Goal: Complete application form

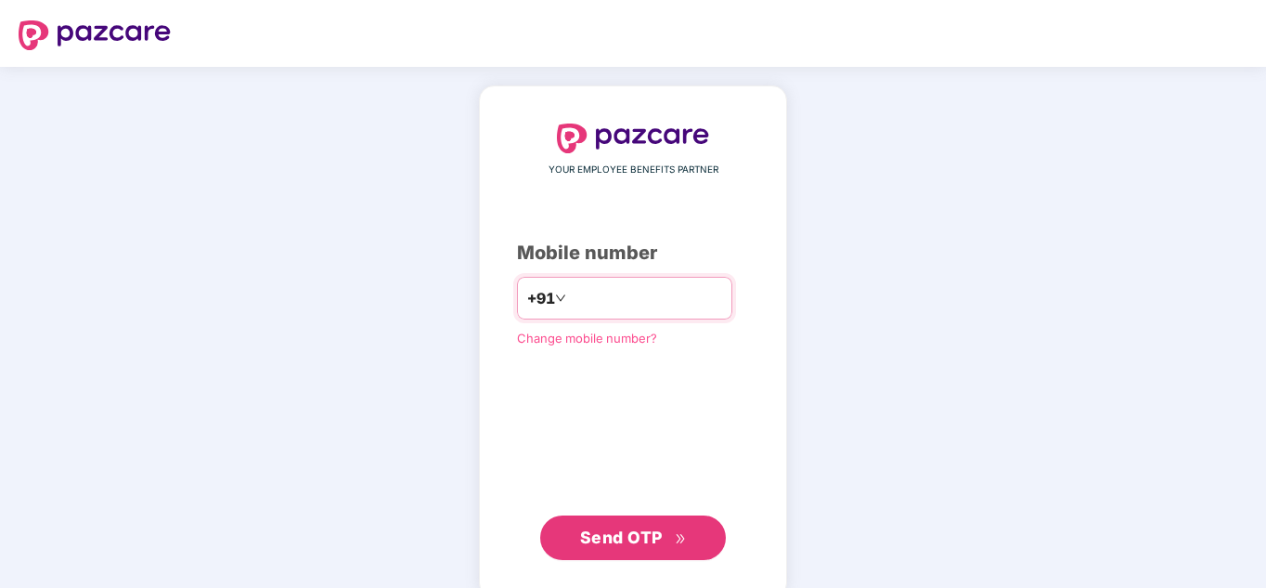
type input "**********"
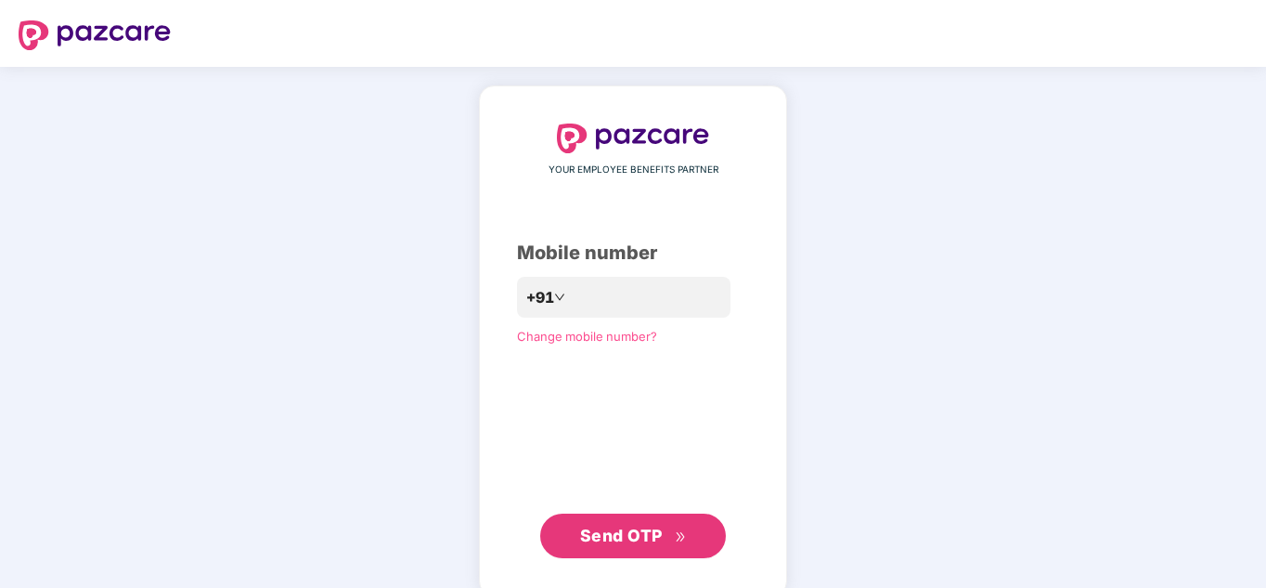
click at [658, 540] on span "Send OTP" at bounding box center [621, 534] width 83 height 19
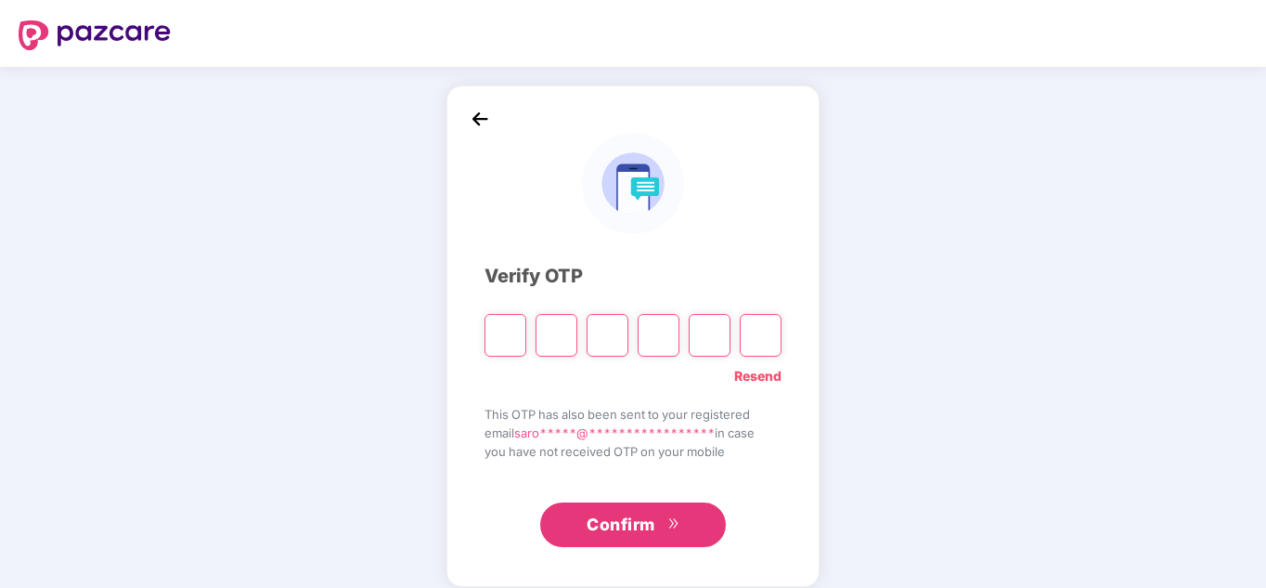
type input "*"
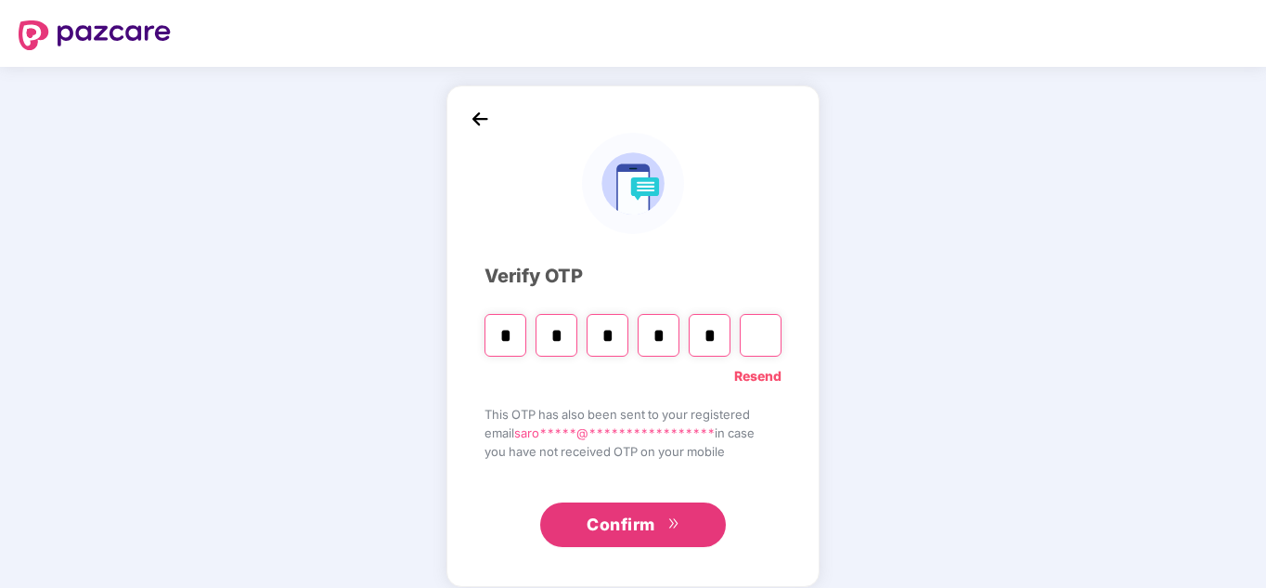
type input "*"
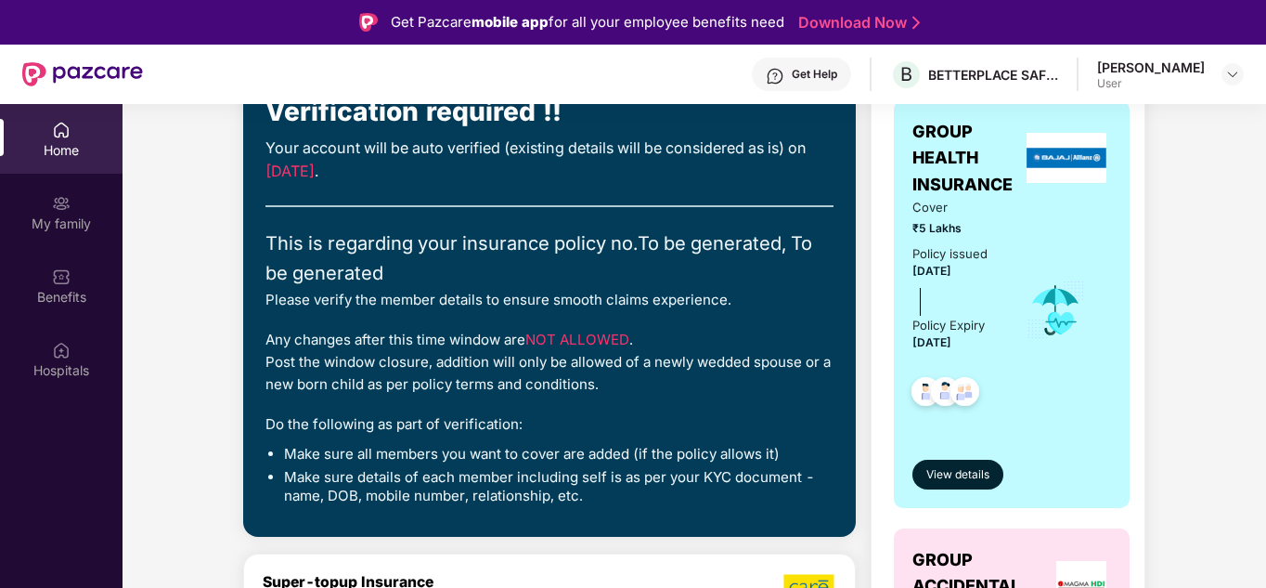
scroll to position [173, 0]
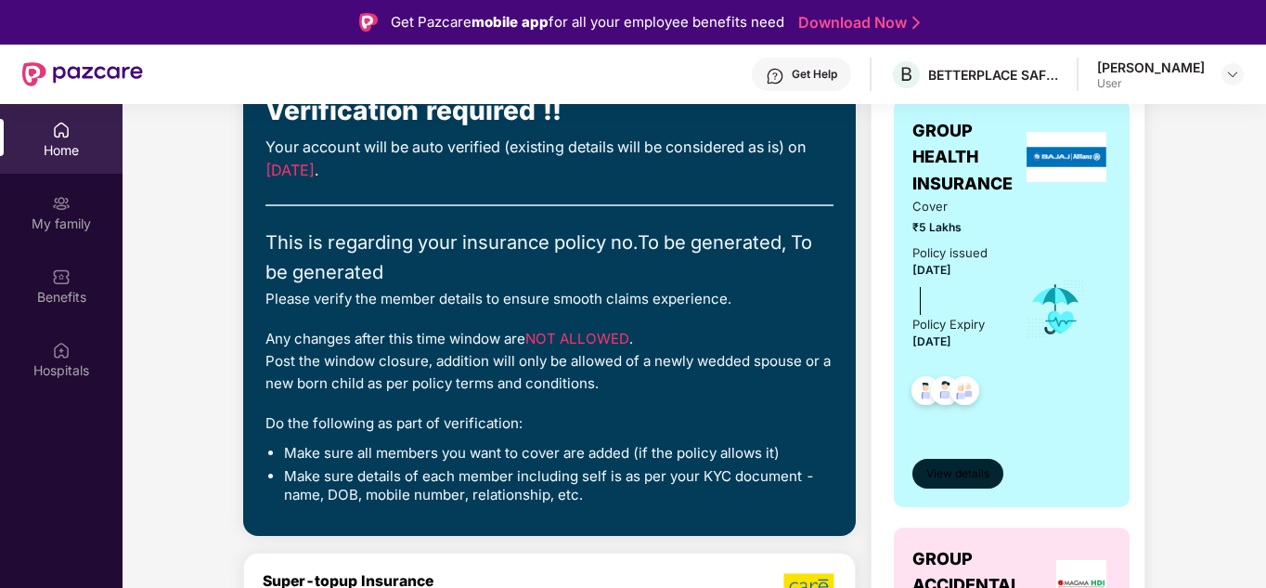
click at [962, 483] on button "View details" at bounding box center [958, 474] width 91 height 30
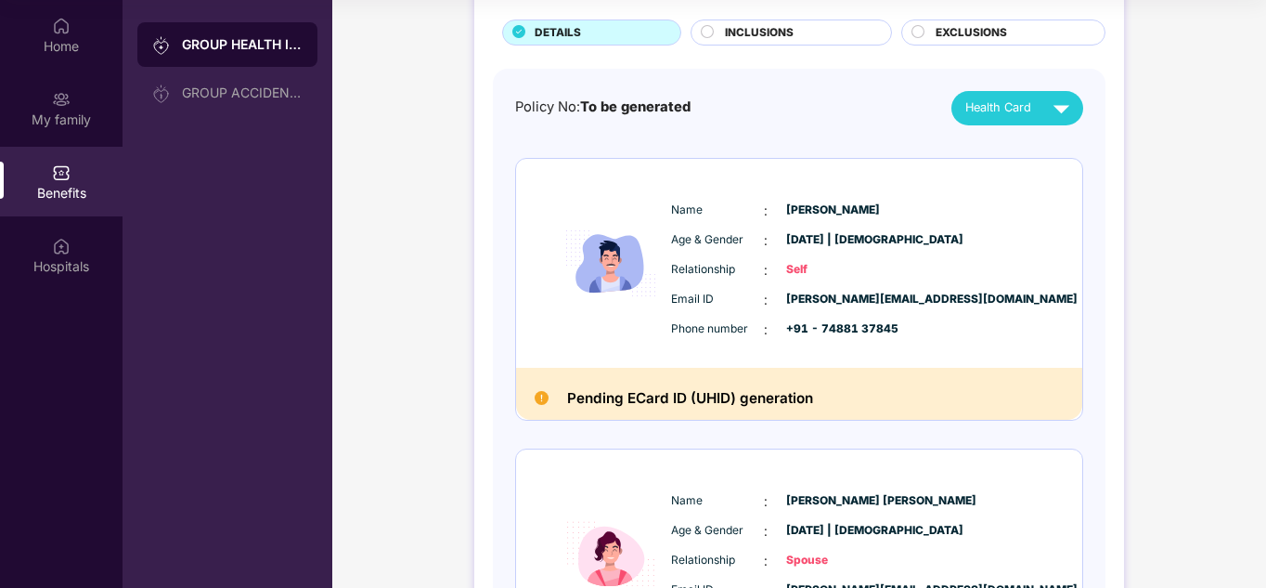
scroll to position [0, 0]
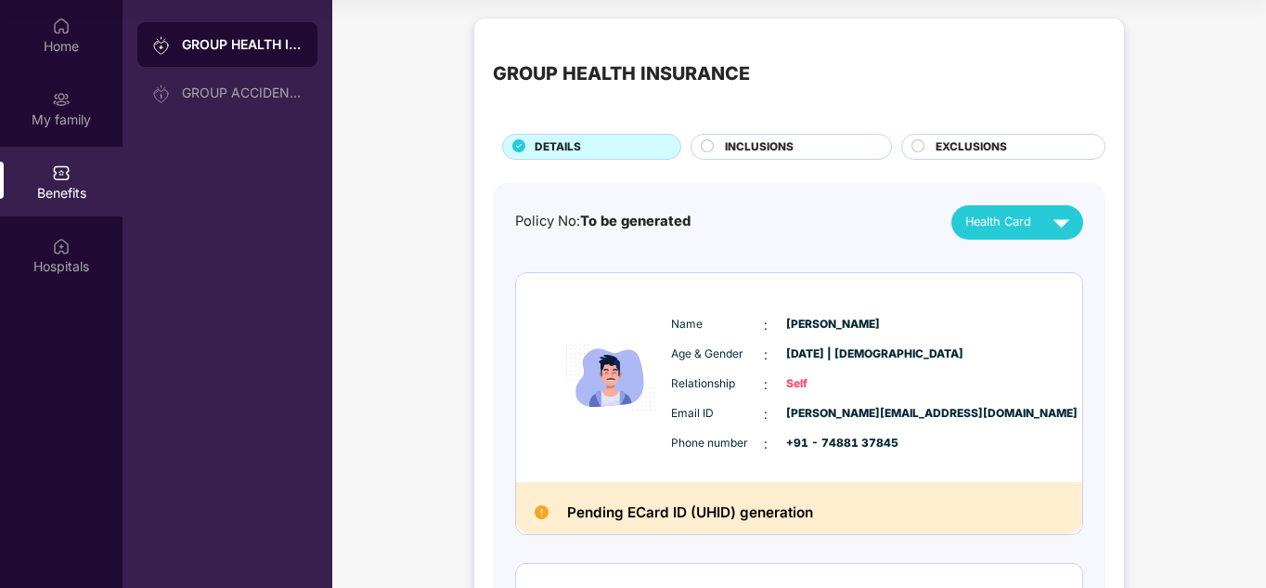
click at [727, 140] on span "INCLUSIONS" at bounding box center [759, 147] width 69 height 18
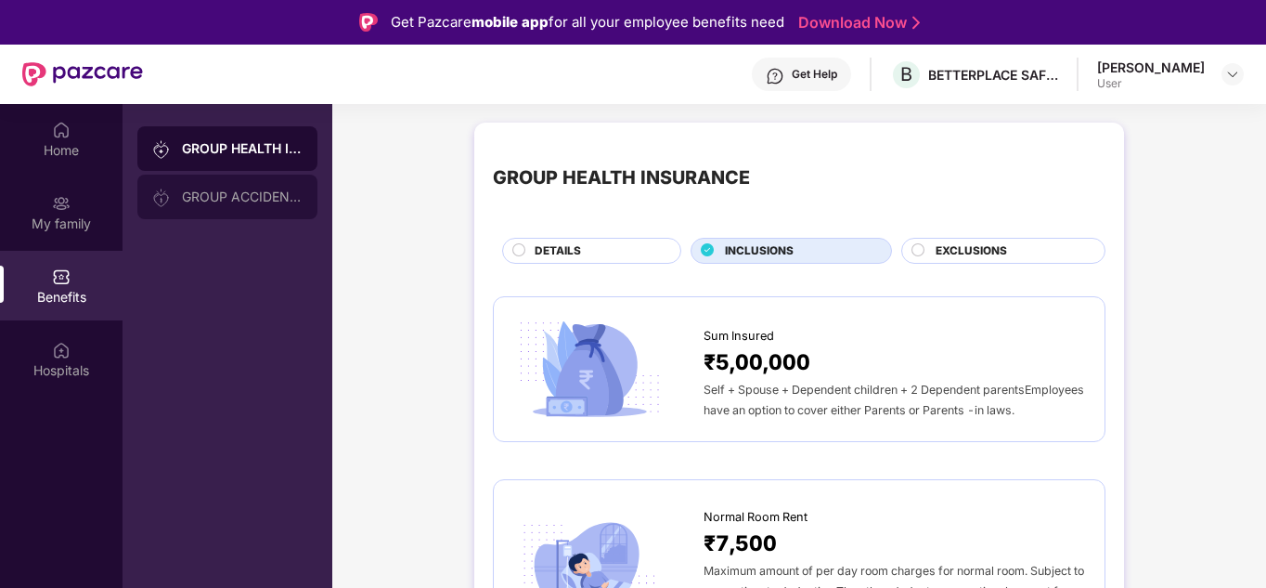
click at [244, 193] on div "GROUP ACCIDENTAL INSURANCE" at bounding box center [242, 196] width 121 height 15
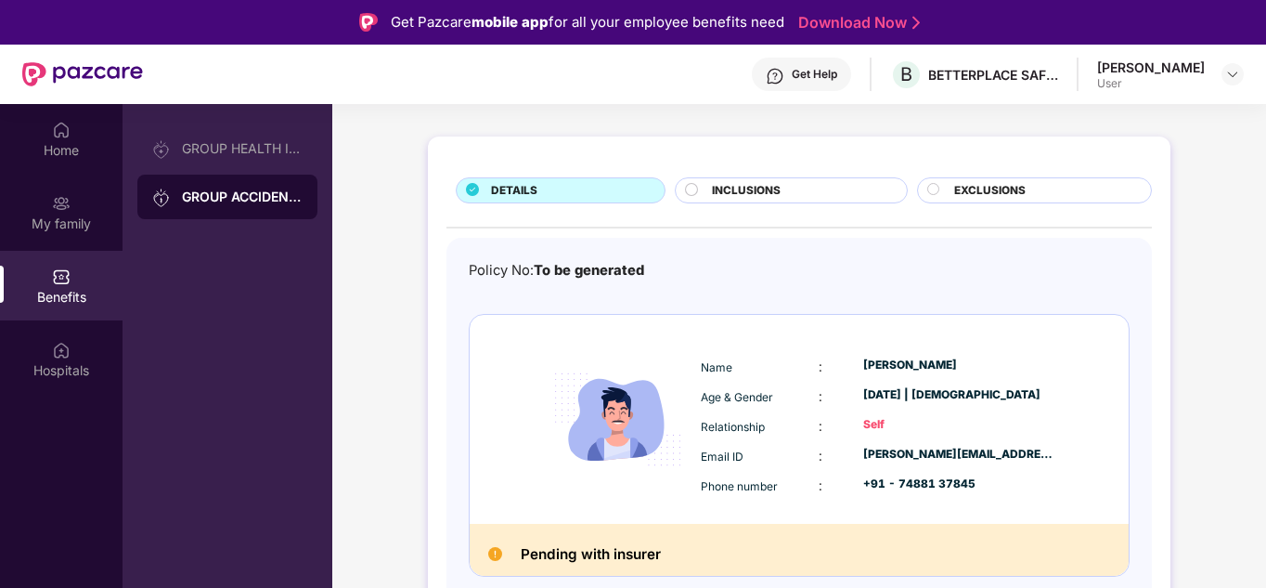
scroll to position [104, 0]
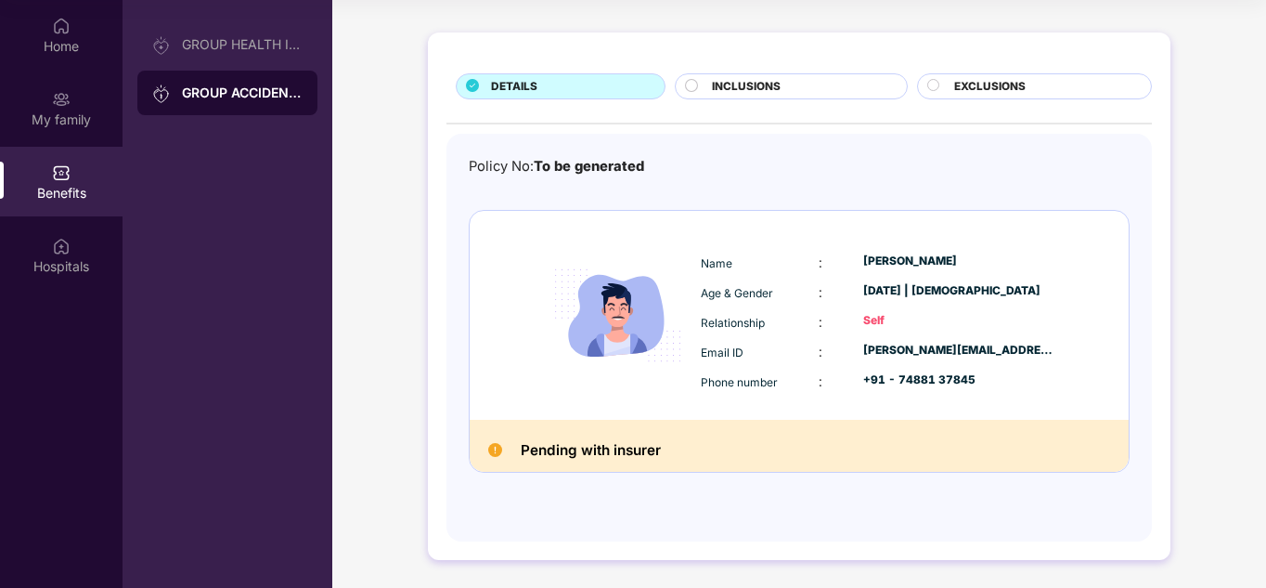
click at [747, 86] on span "INCLUSIONS" at bounding box center [746, 87] width 69 height 18
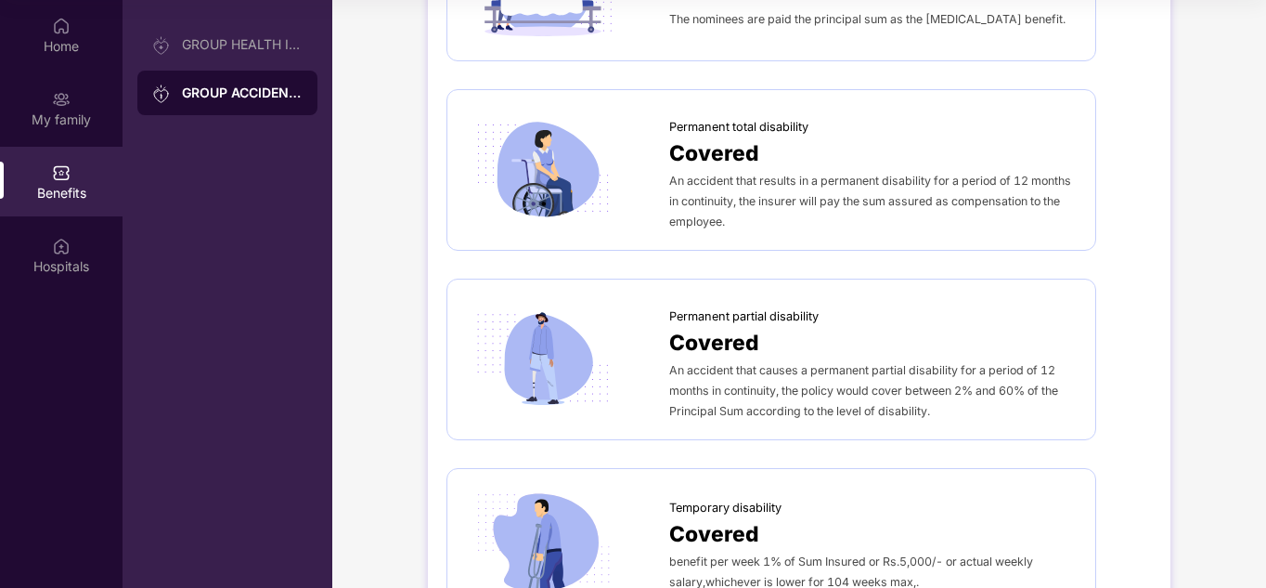
scroll to position [0, 0]
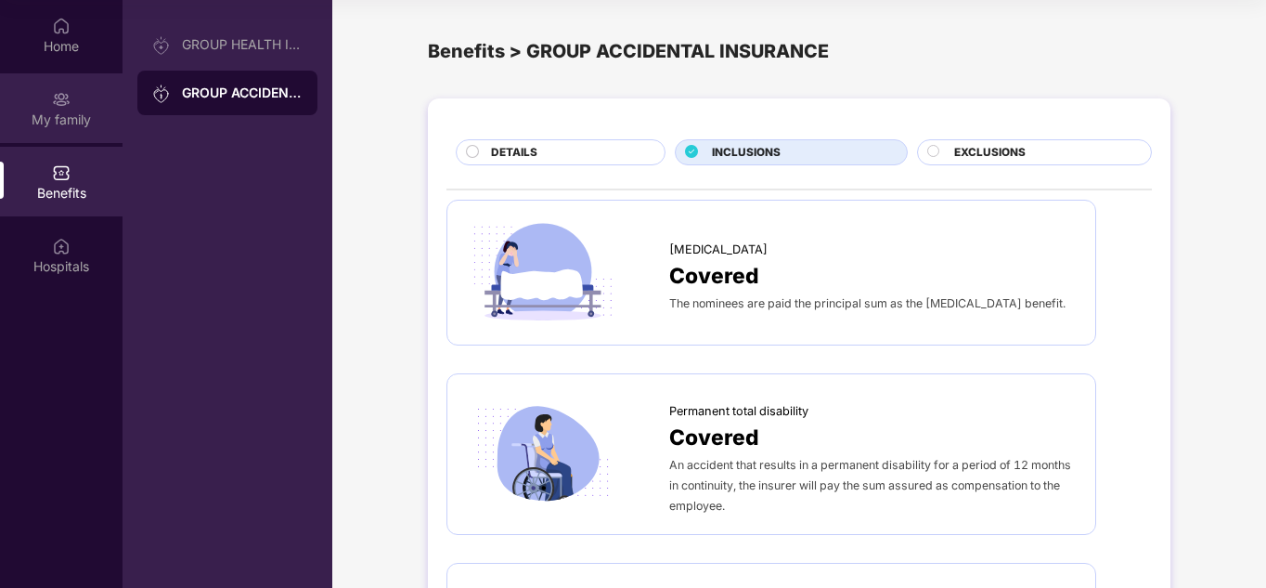
click at [73, 89] on div "My family" at bounding box center [61, 108] width 123 height 70
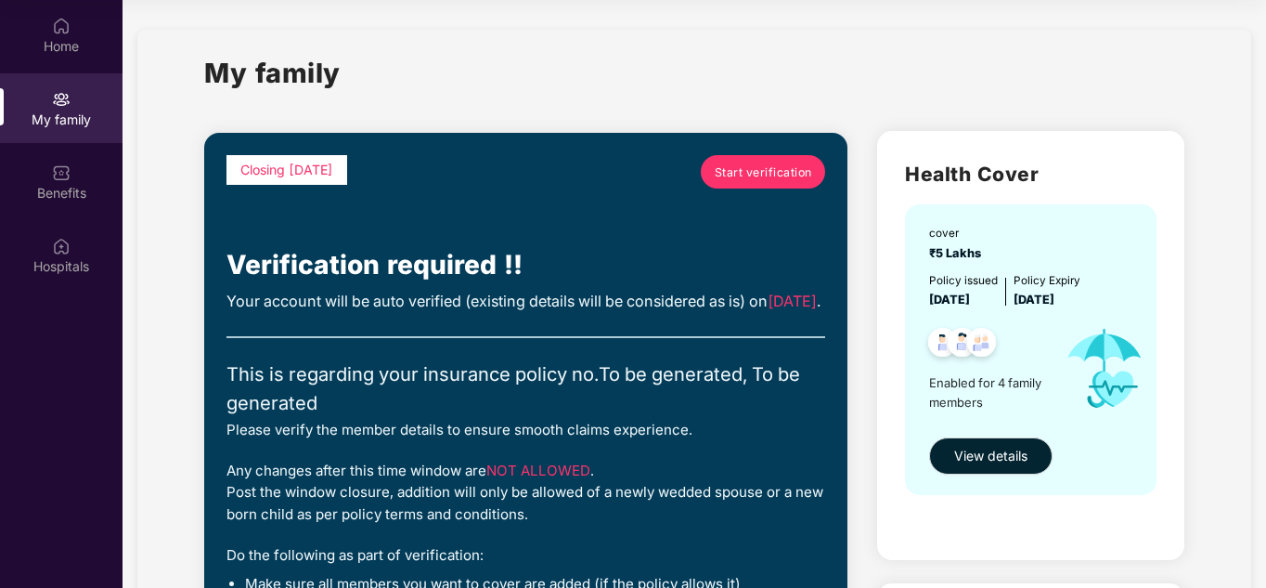
click at [732, 176] on span "Start verification" at bounding box center [763, 172] width 97 height 18
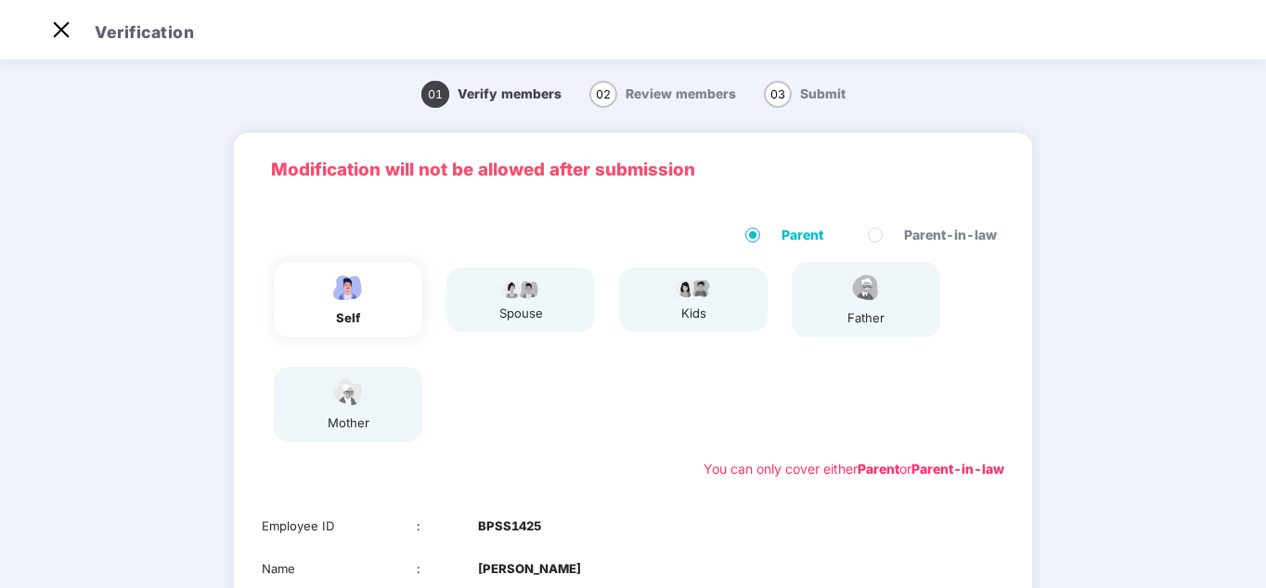
scroll to position [45, 0]
click at [889, 233] on label "Parent-in-law" at bounding box center [936, 235] width 136 height 20
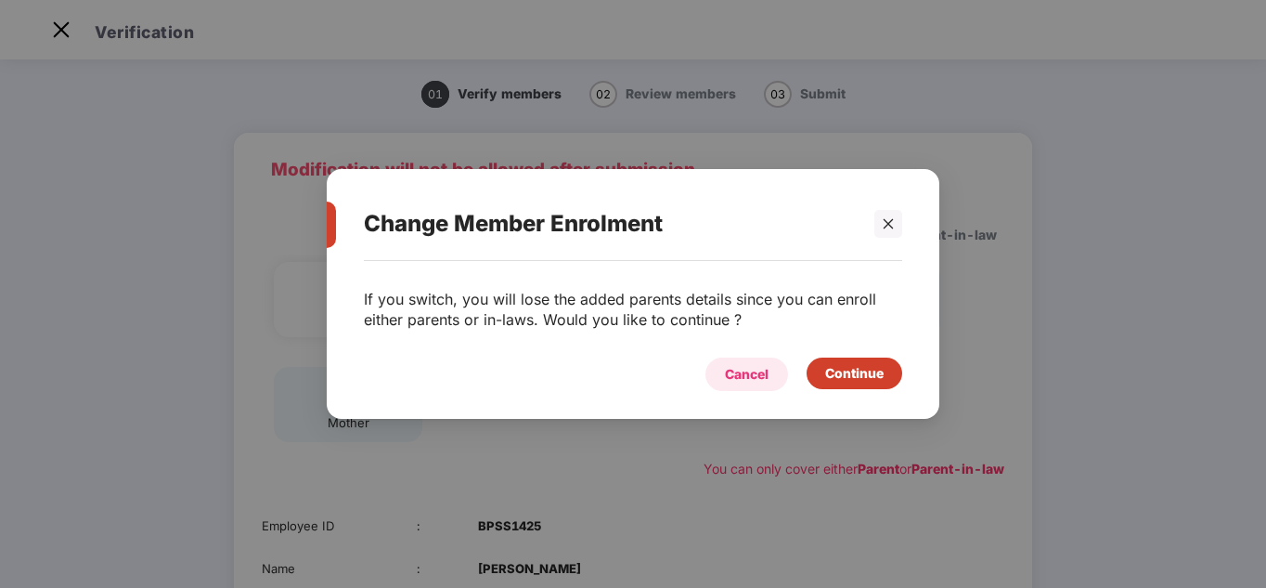
click at [756, 377] on div "Cancel" at bounding box center [747, 374] width 44 height 20
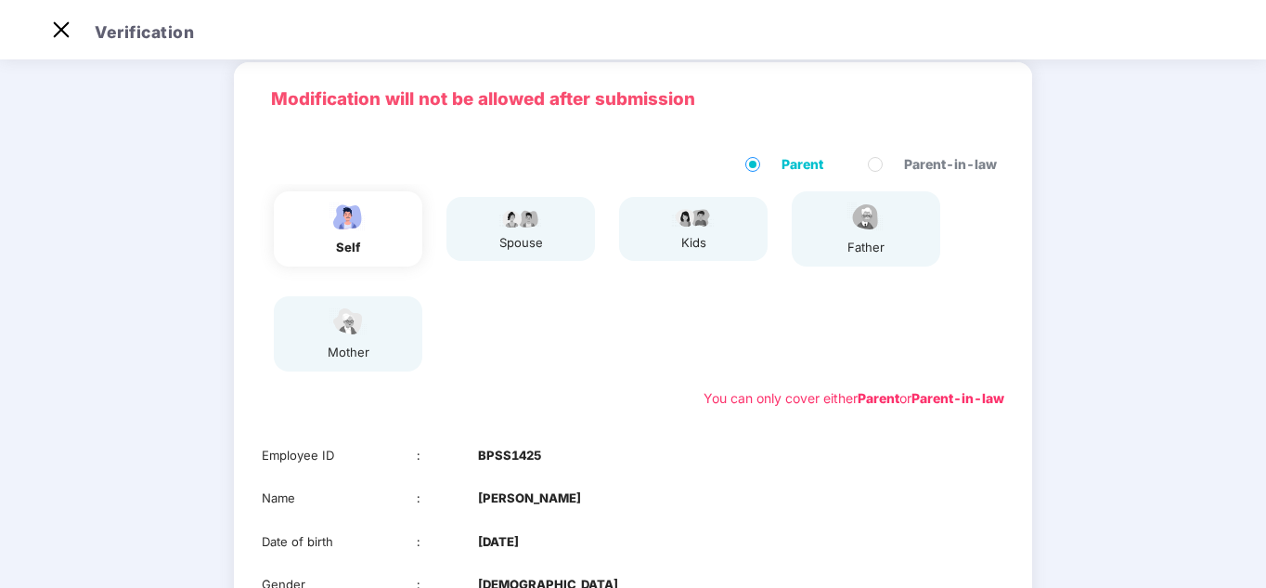
scroll to position [70, 0]
click at [544, 238] on div "spouse" at bounding box center [521, 230] width 149 height 65
click at [732, 238] on div "kids" at bounding box center [693, 230] width 149 height 65
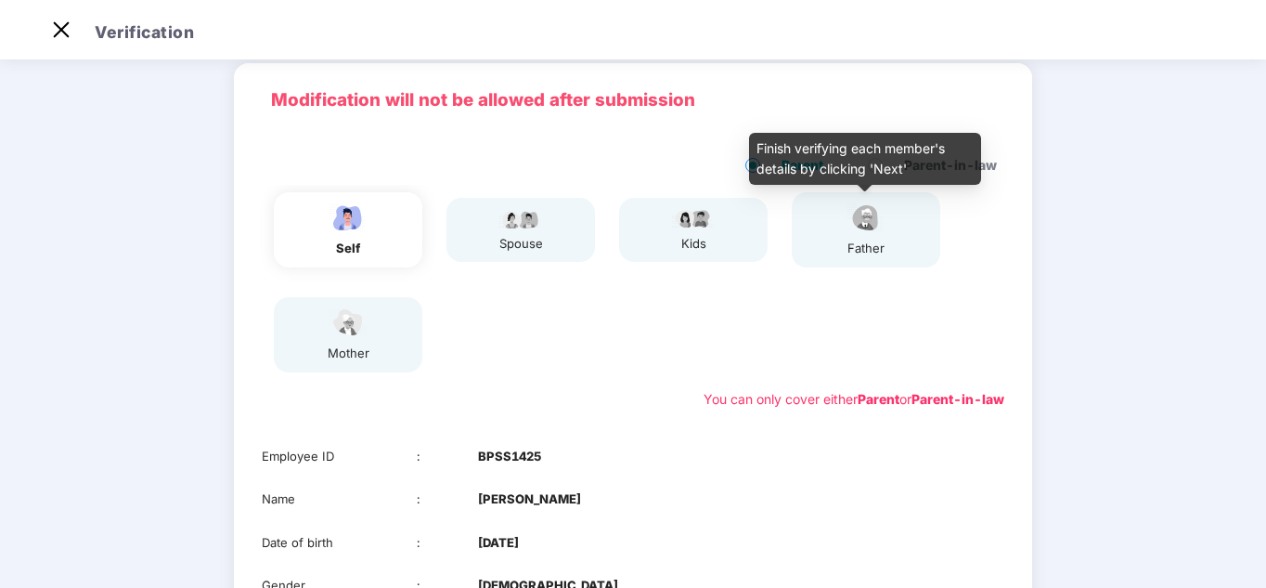
click at [860, 246] on div "father" at bounding box center [866, 248] width 46 height 19
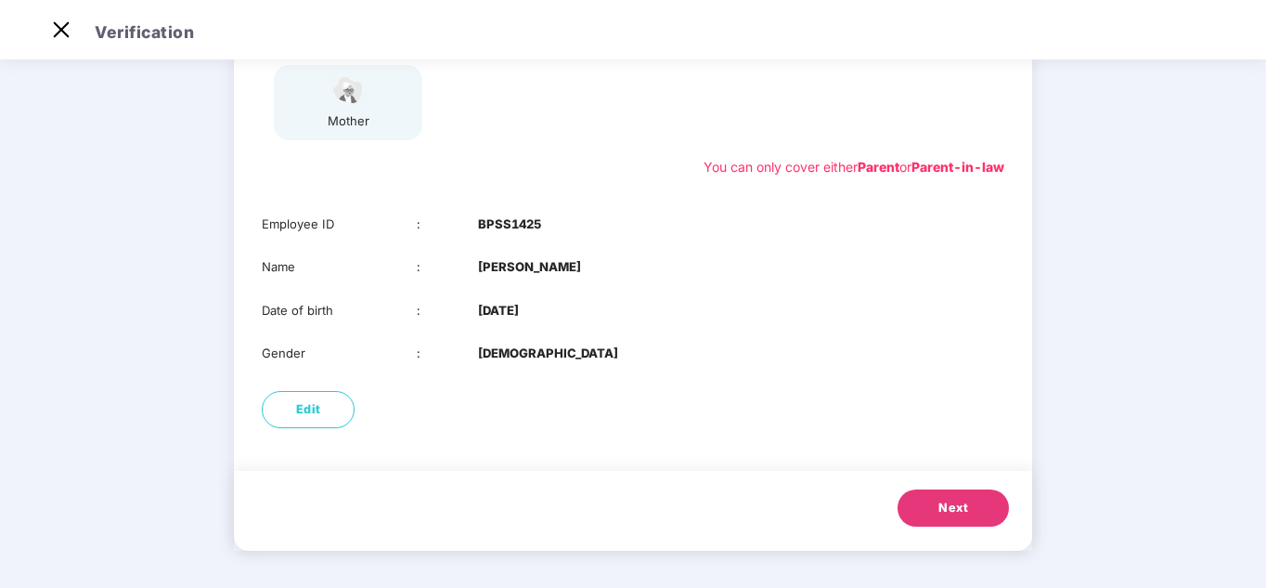
click at [975, 497] on button "Next" at bounding box center [953, 507] width 111 height 37
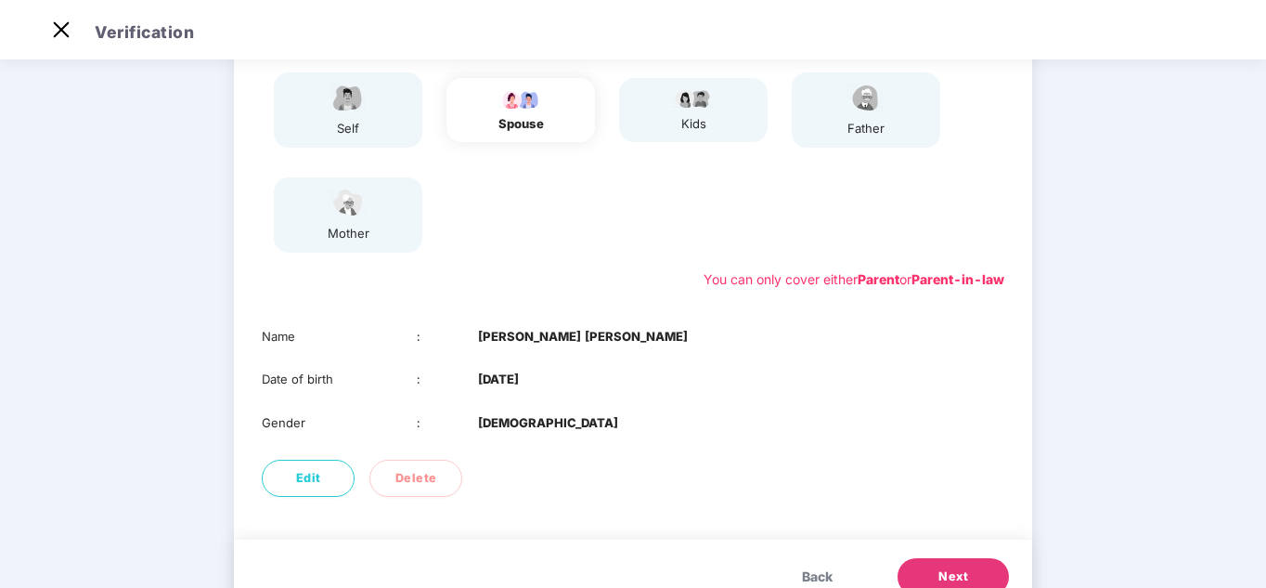
scroll to position [258, 0]
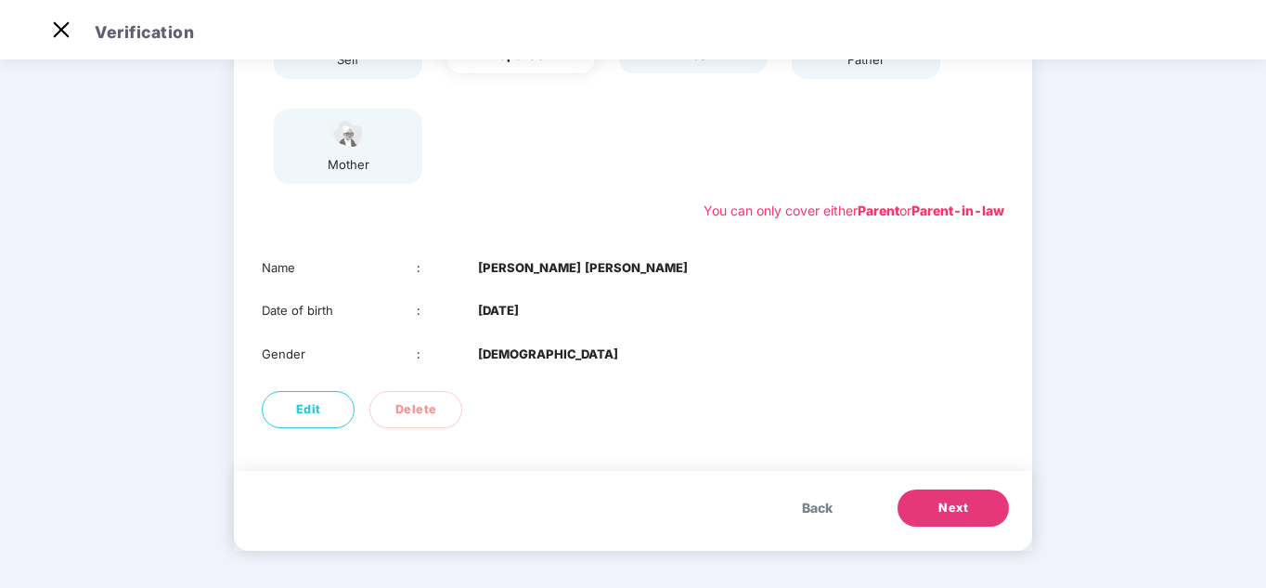
click at [966, 511] on span "Next" at bounding box center [954, 508] width 30 height 19
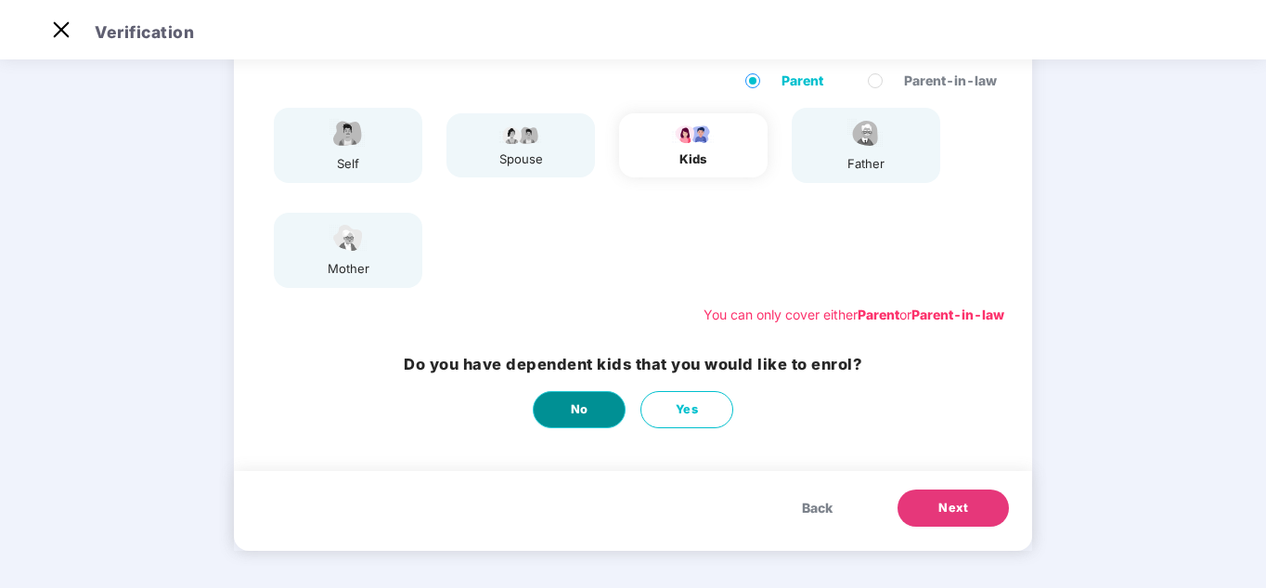
click at [596, 414] on button "No" at bounding box center [579, 409] width 93 height 37
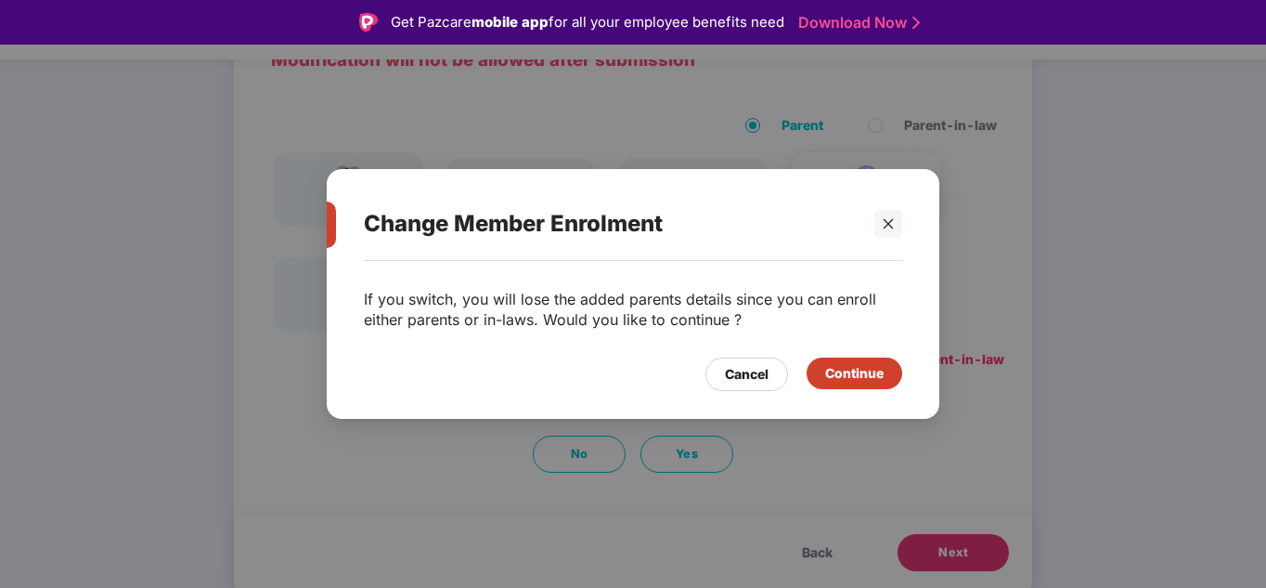
click at [879, 377] on div "Continue" at bounding box center [854, 373] width 58 height 20
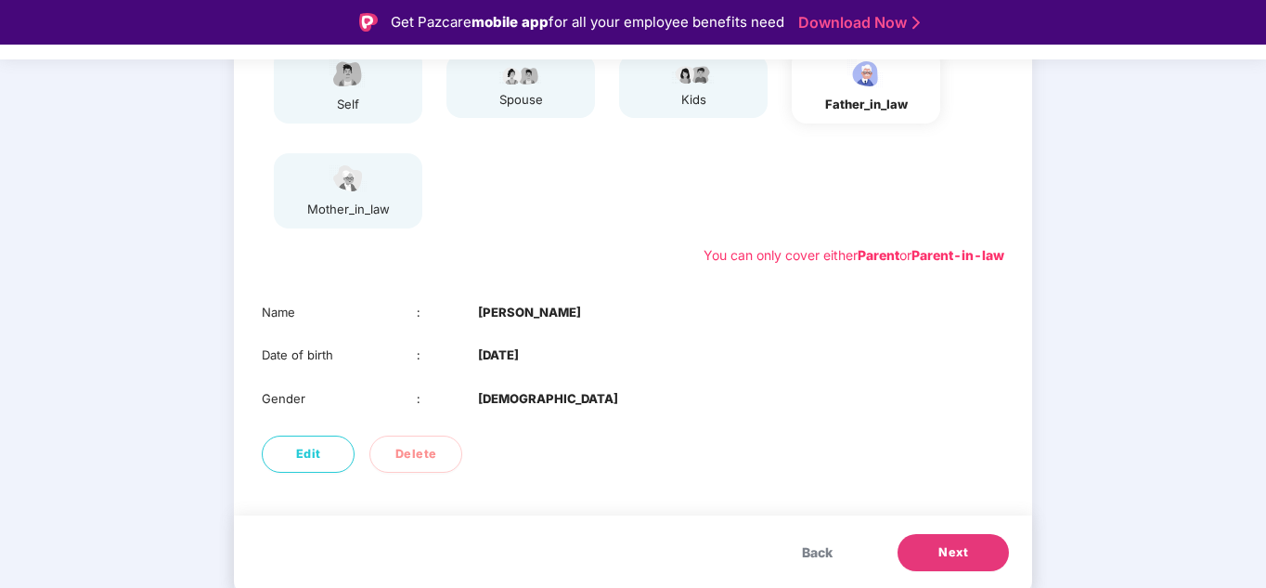
scroll to position [45, 0]
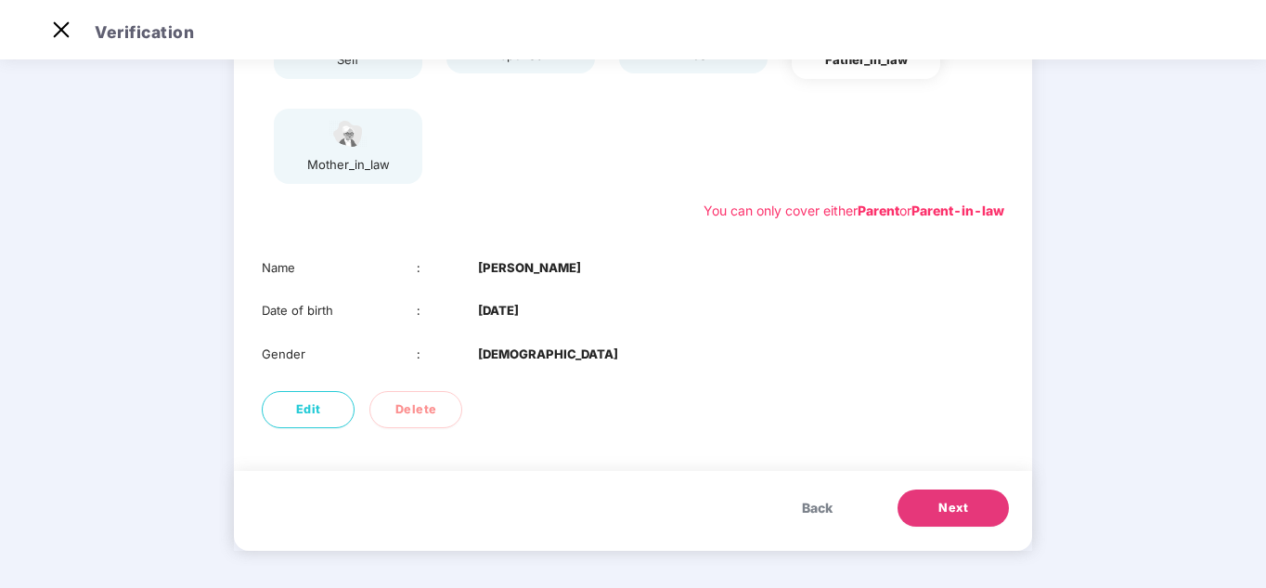
click at [942, 502] on span "Next" at bounding box center [954, 508] width 30 height 19
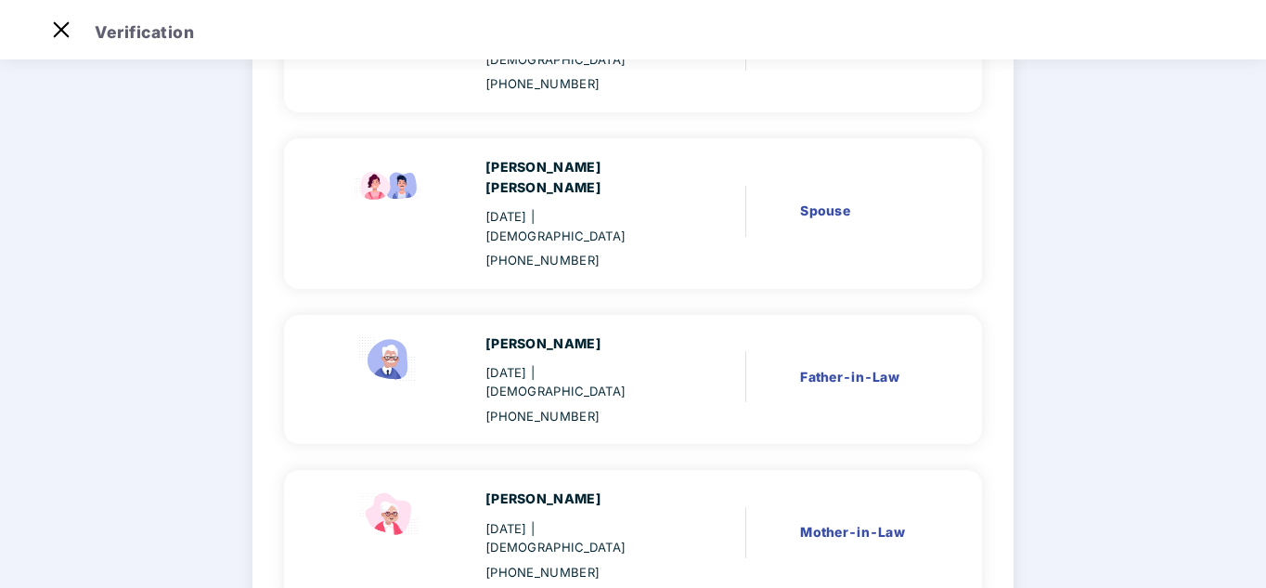
scroll to position [335, 0]
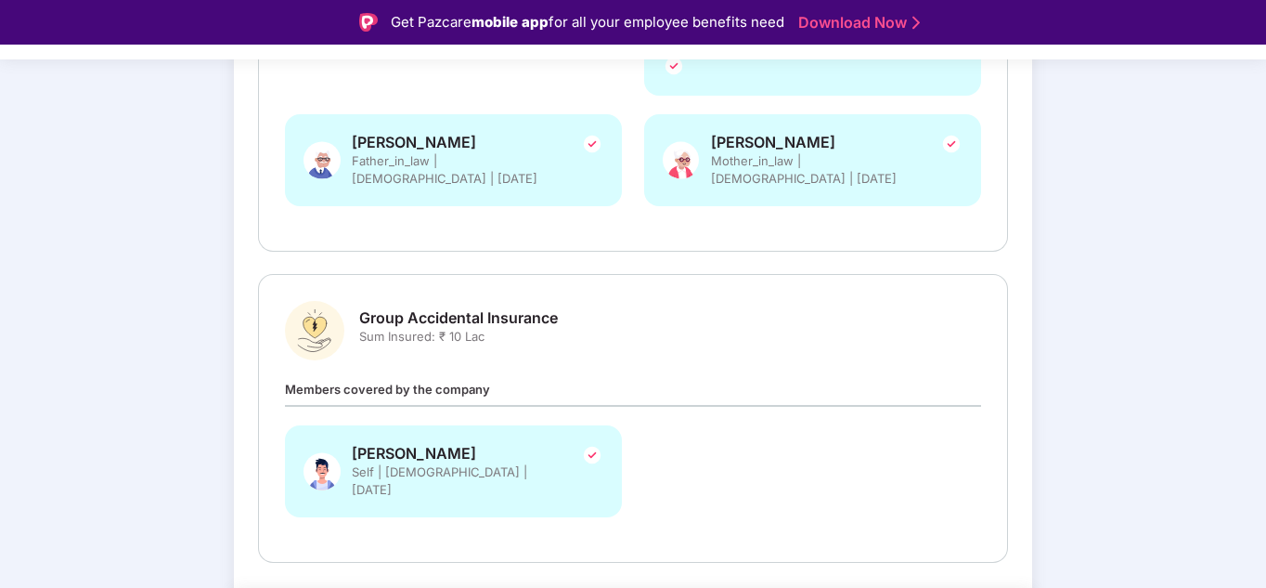
scroll to position [514, 0]
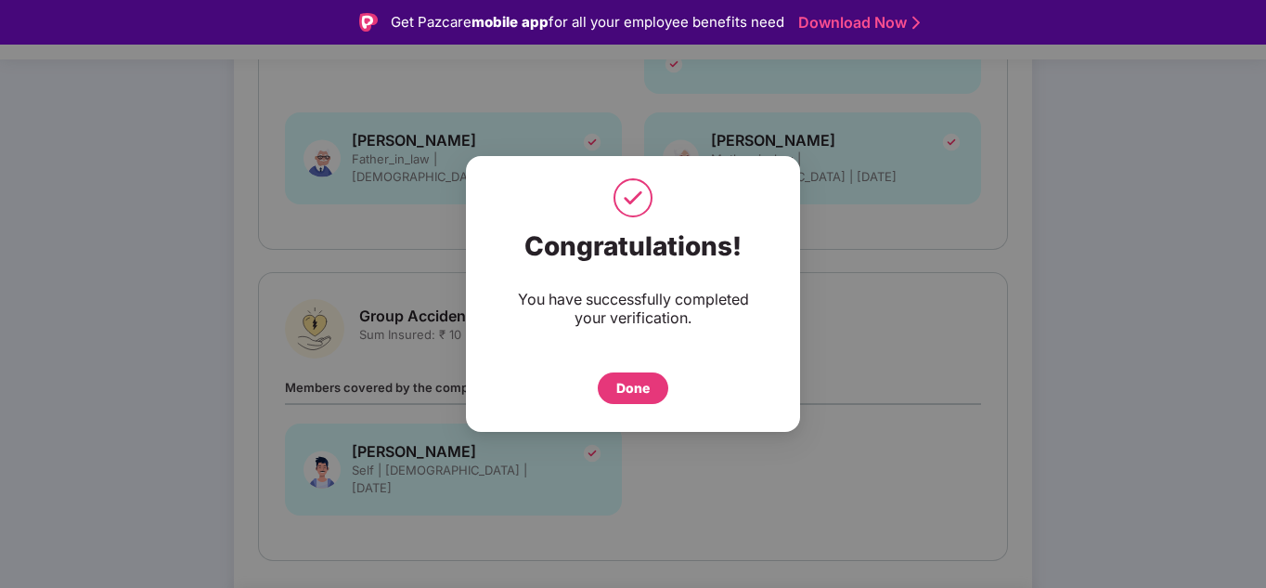
click at [646, 392] on div "Done" at bounding box center [632, 388] width 33 height 20
